Goal: Submit feedback/report problem

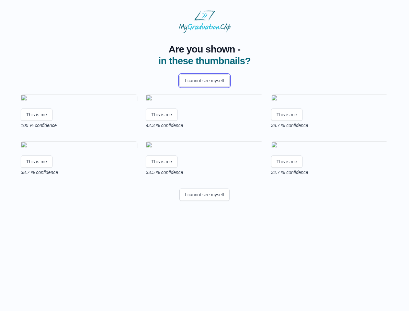
click at [204, 81] on button "I cannot see myself" at bounding box center [204, 81] width 50 height 12
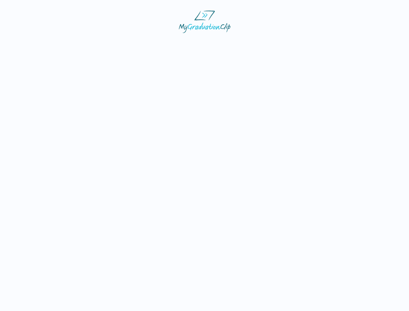
click at [37, 43] on html at bounding box center [204, 21] width 409 height 43
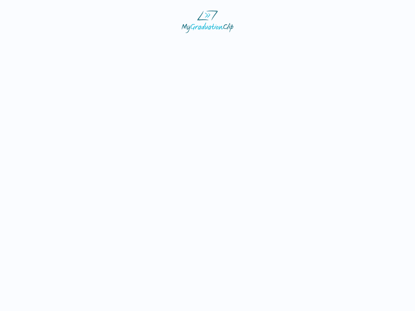
click at [163, 43] on html at bounding box center [207, 21] width 415 height 43
click at [289, 43] on html at bounding box center [207, 21] width 415 height 43
click at [37, 43] on html at bounding box center [207, 21] width 415 height 43
click at [163, 43] on html at bounding box center [207, 21] width 415 height 43
click at [289, 43] on html at bounding box center [207, 21] width 415 height 43
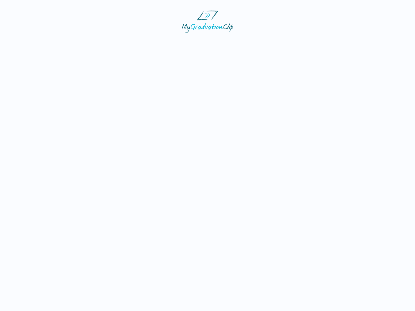
click at [204, 43] on html at bounding box center [207, 21] width 415 height 43
